Goal: Task Accomplishment & Management: Manage account settings

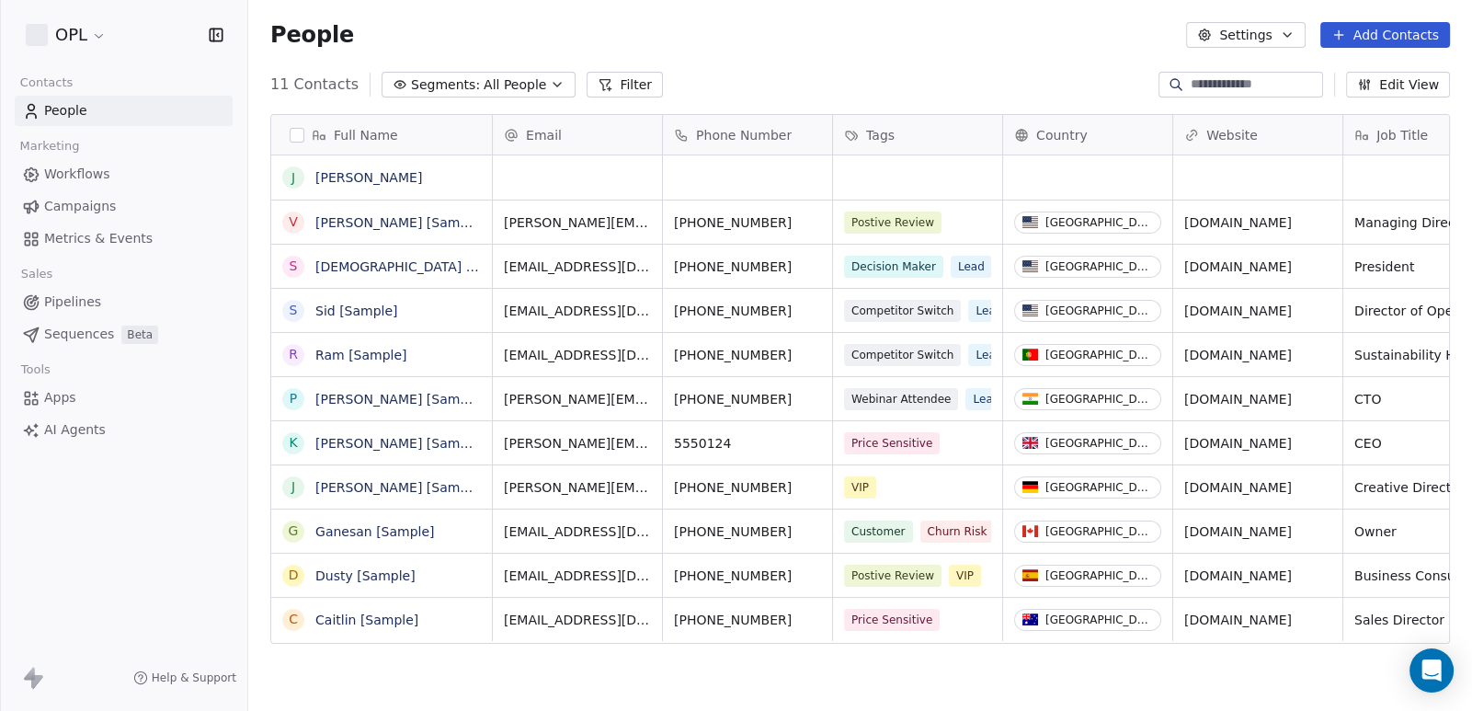
scroll to position [611, 1209]
click at [85, 32] on html "OPL Contacts People Marketing Workflows Campaigns Metrics & Events Sales Pipeli…" at bounding box center [736, 355] width 1472 height 711
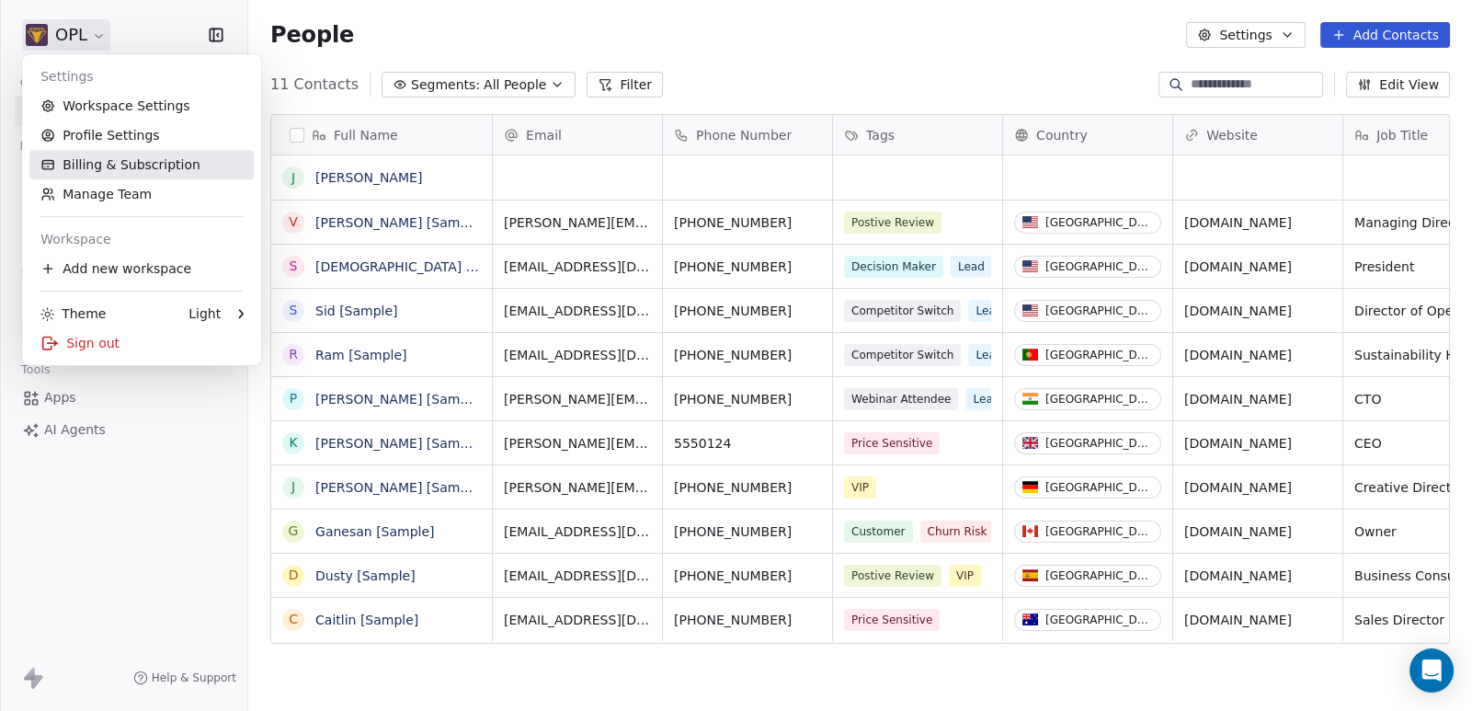
click at [135, 161] on link "Billing & Subscription" at bounding box center [141, 164] width 224 height 29
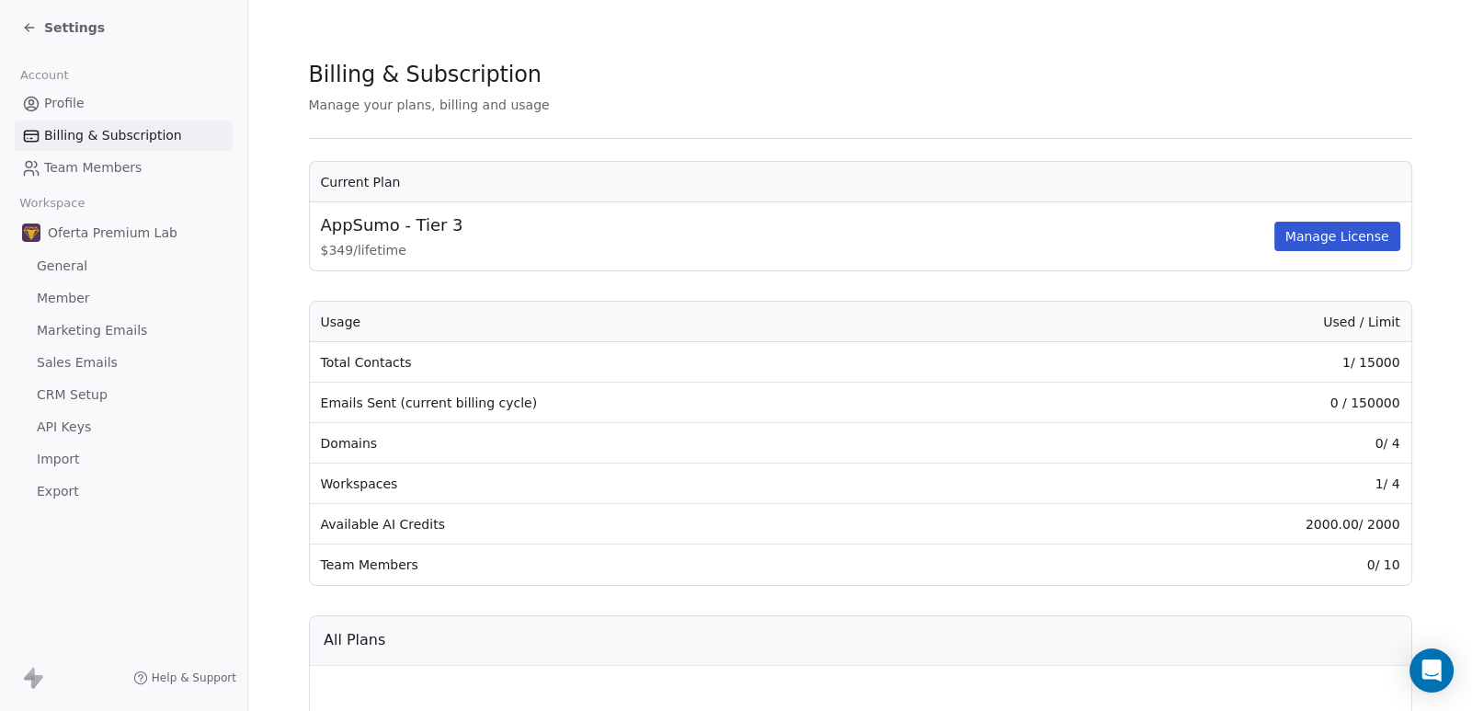
click at [66, 29] on span "Settings" at bounding box center [74, 27] width 61 height 18
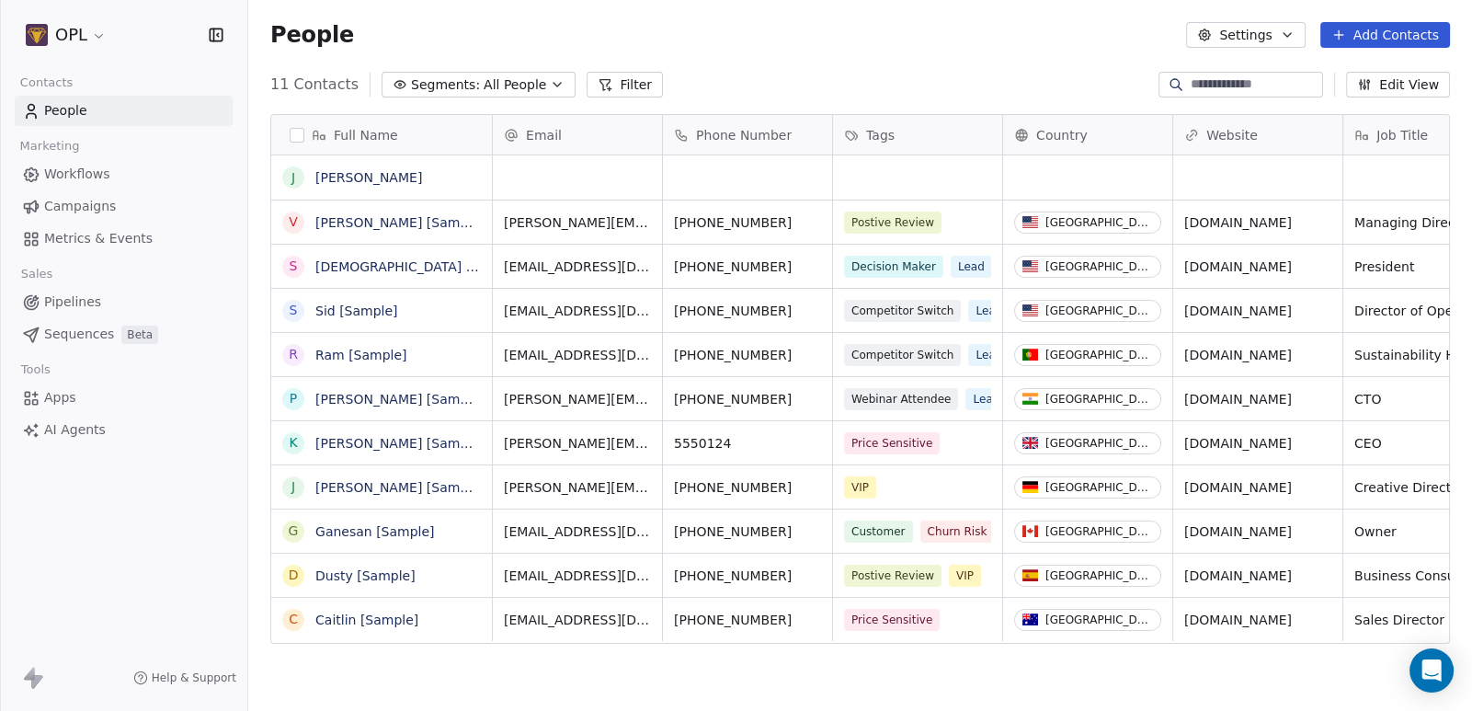
scroll to position [611, 1209]
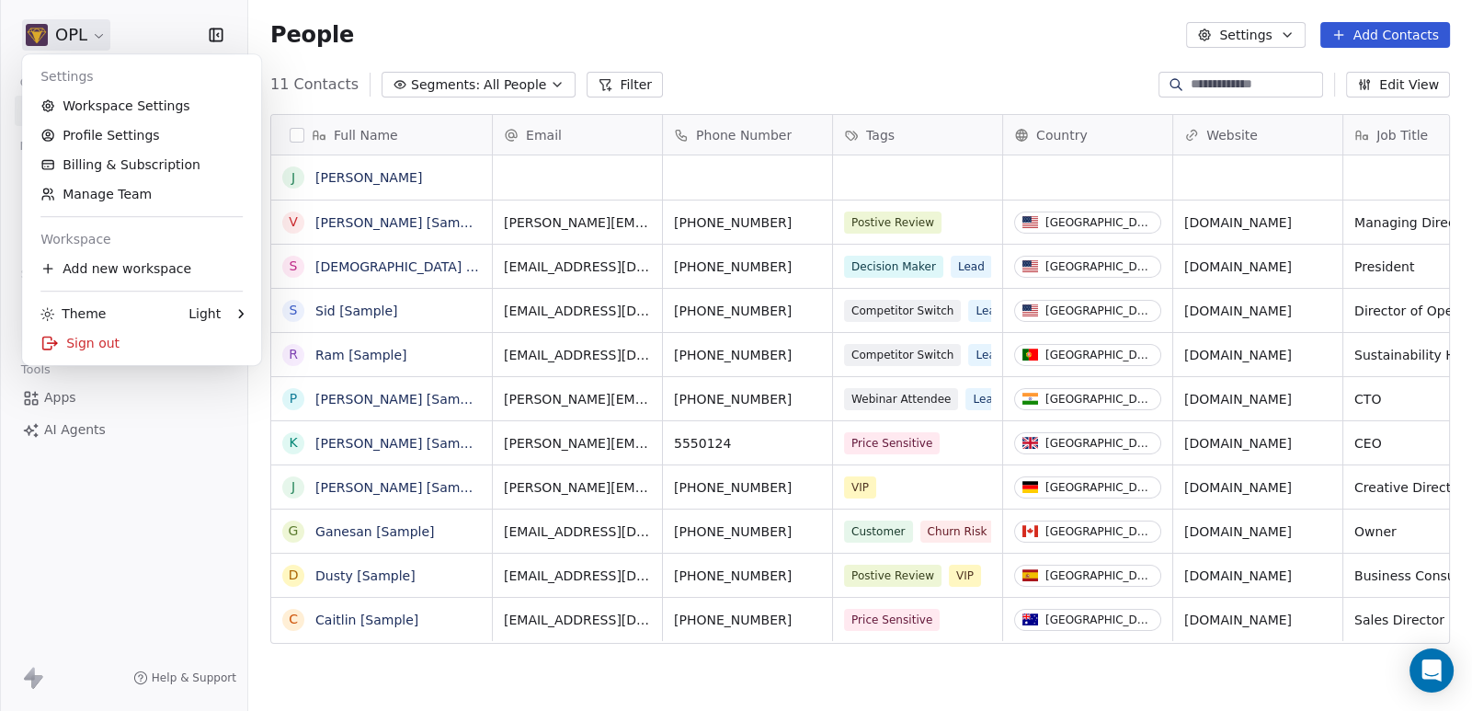
click at [66, 29] on html "OPL Contacts People Marketing Workflows Campaigns Metrics & Events Sales Pipeli…" at bounding box center [736, 355] width 1472 height 711
click at [117, 349] on div "Sign out" at bounding box center [141, 342] width 224 height 29
